Goal: Information Seeking & Learning: Learn about a topic

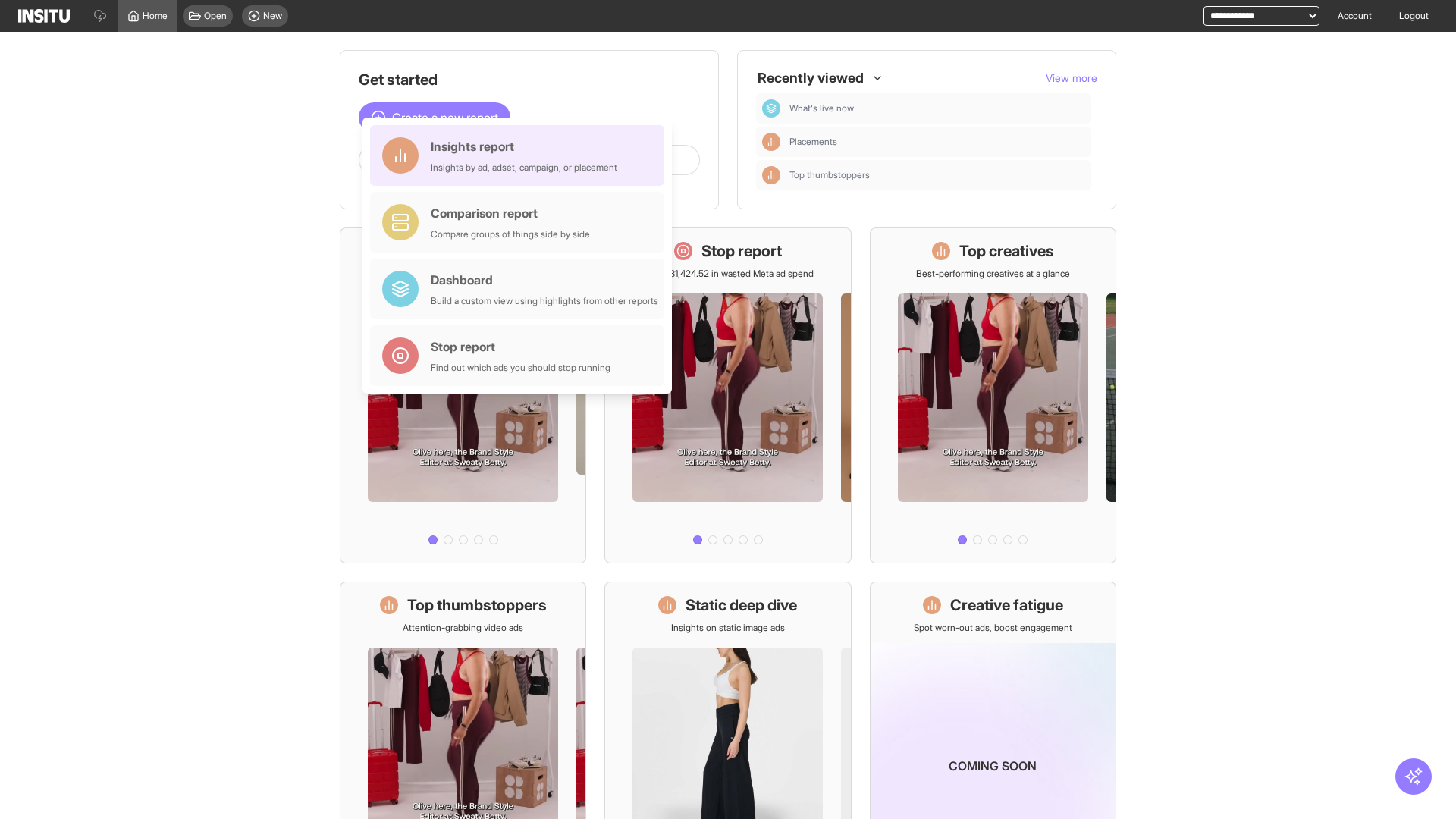
click at [521, 156] on div "Insights report Insights by ad, adset, campaign, or placement" at bounding box center [524, 156] width 186 height 37
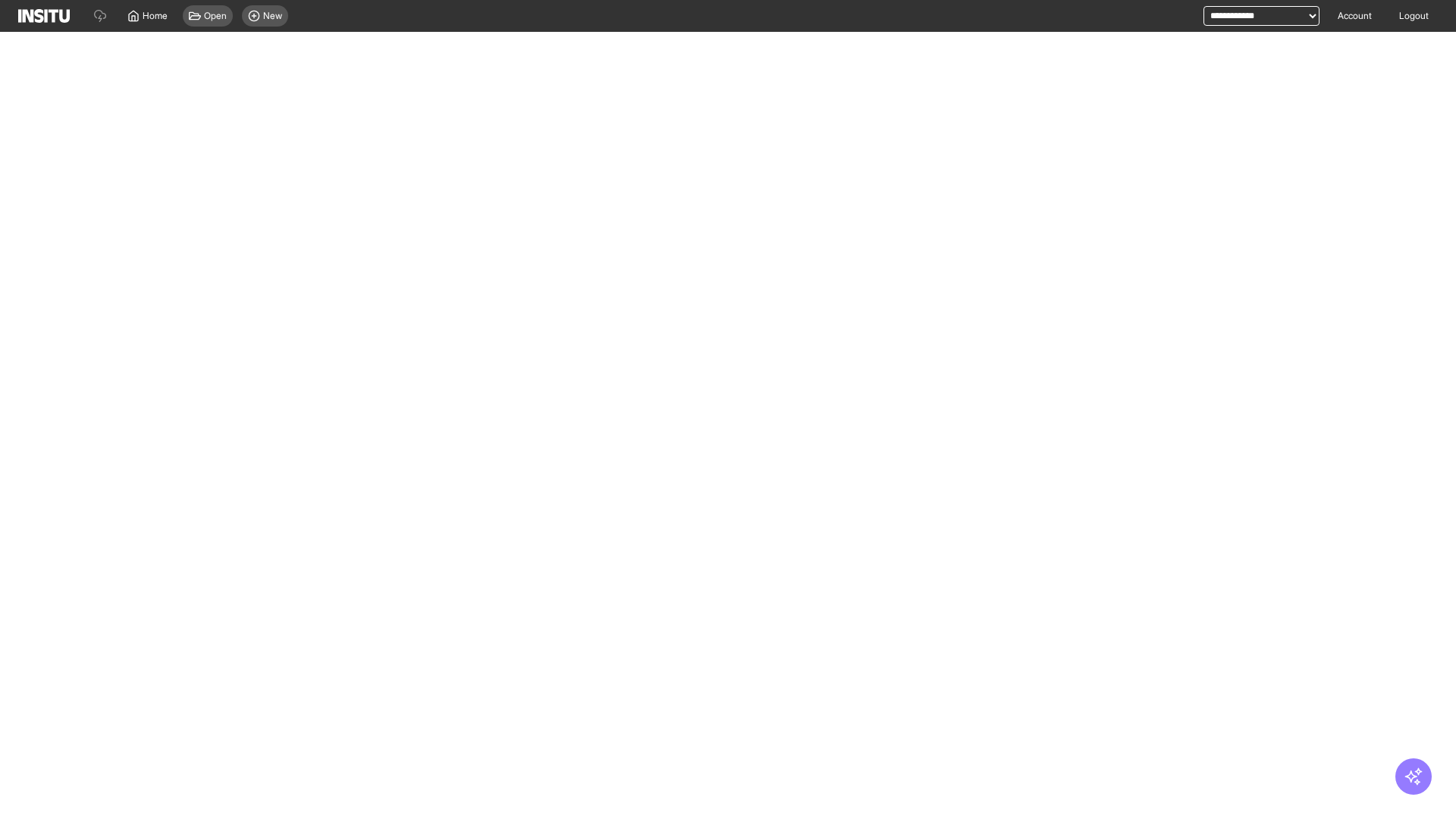
select select "**"
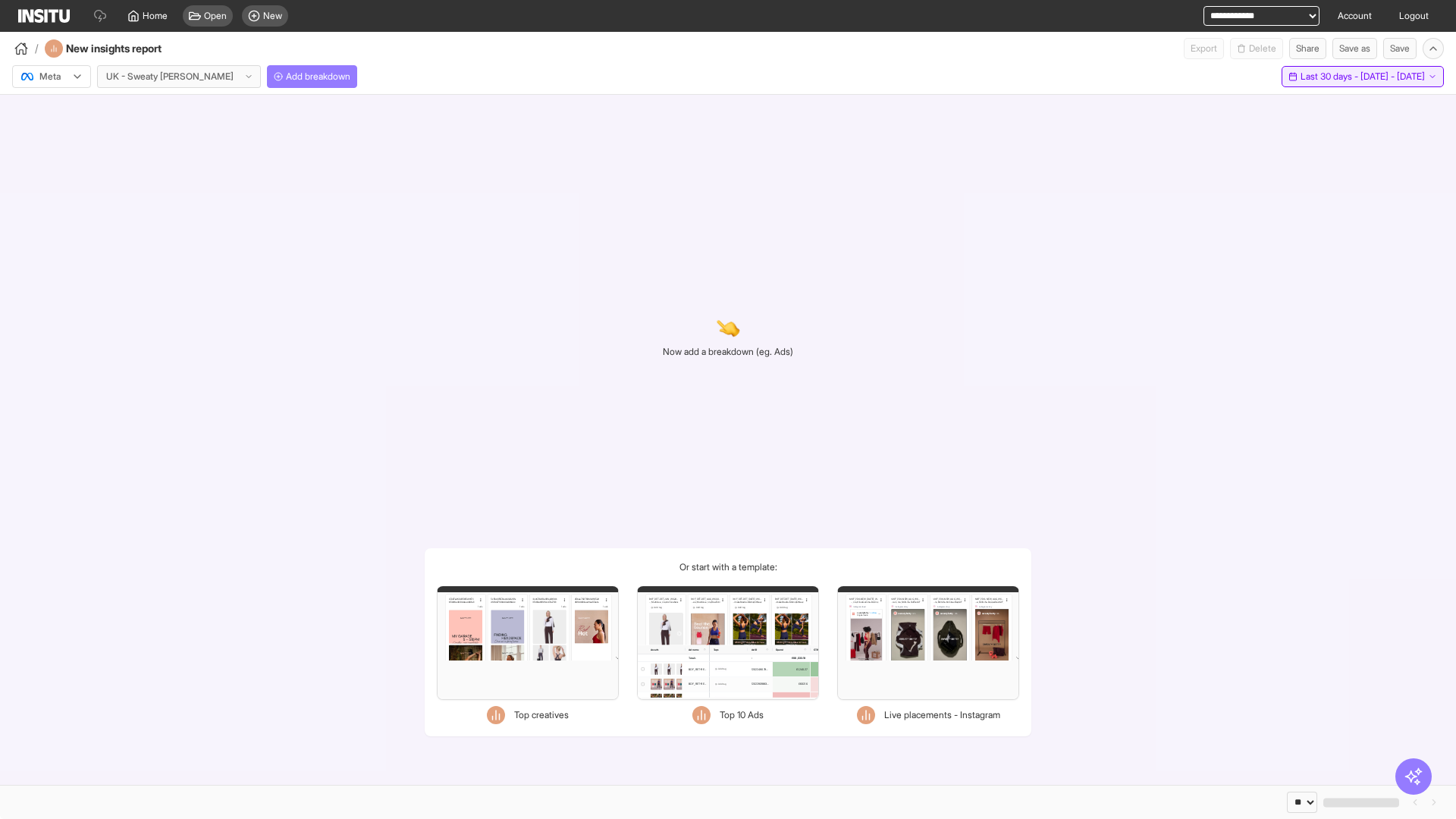
click at [1332, 77] on span "Last 30 days - [DATE] - [DATE]" at bounding box center [1363, 77] width 125 height 12
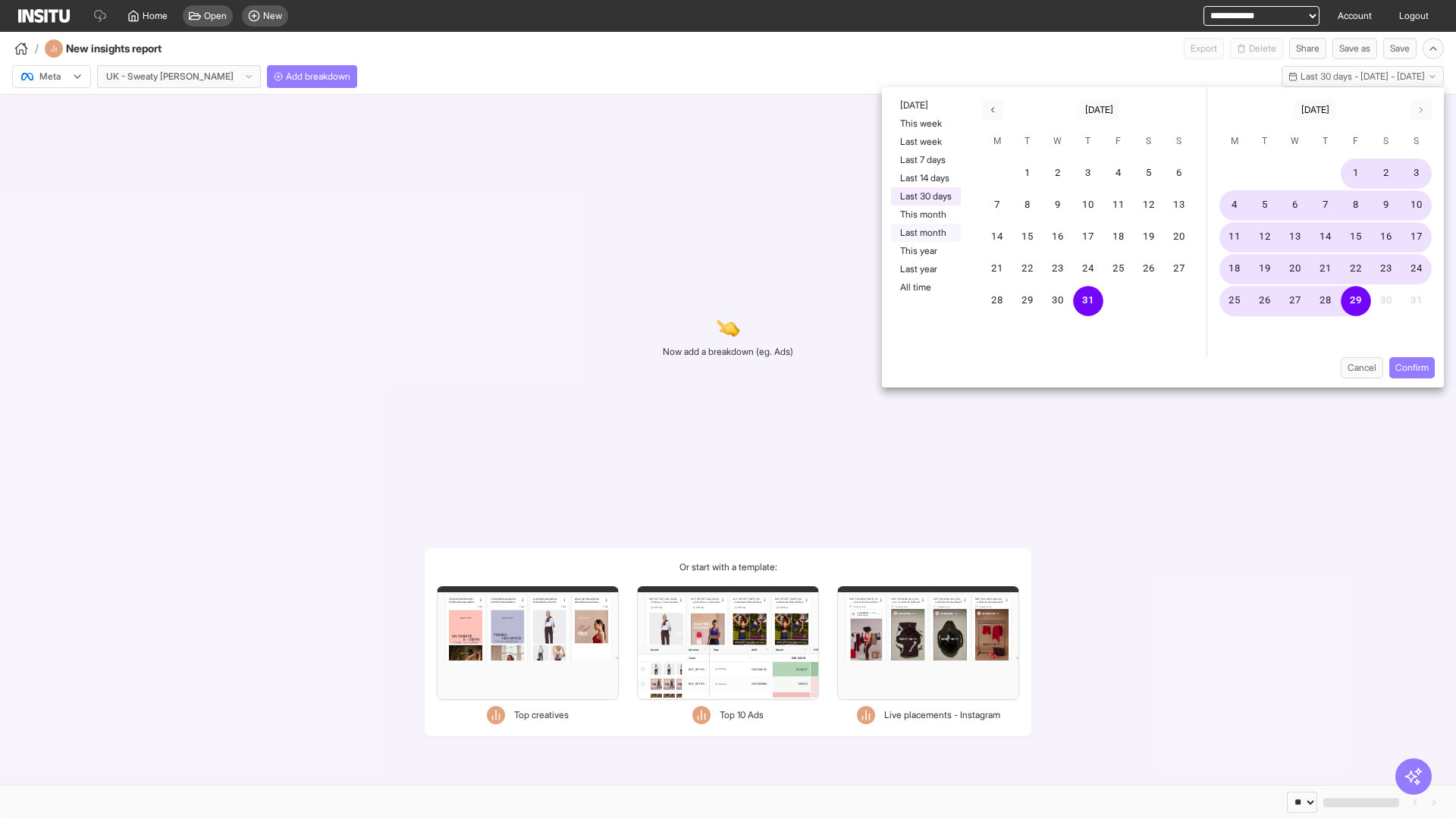
click at [925, 233] on button "Last month" at bounding box center [926, 233] width 70 height 18
